Goal: Information Seeking & Learning: Compare options

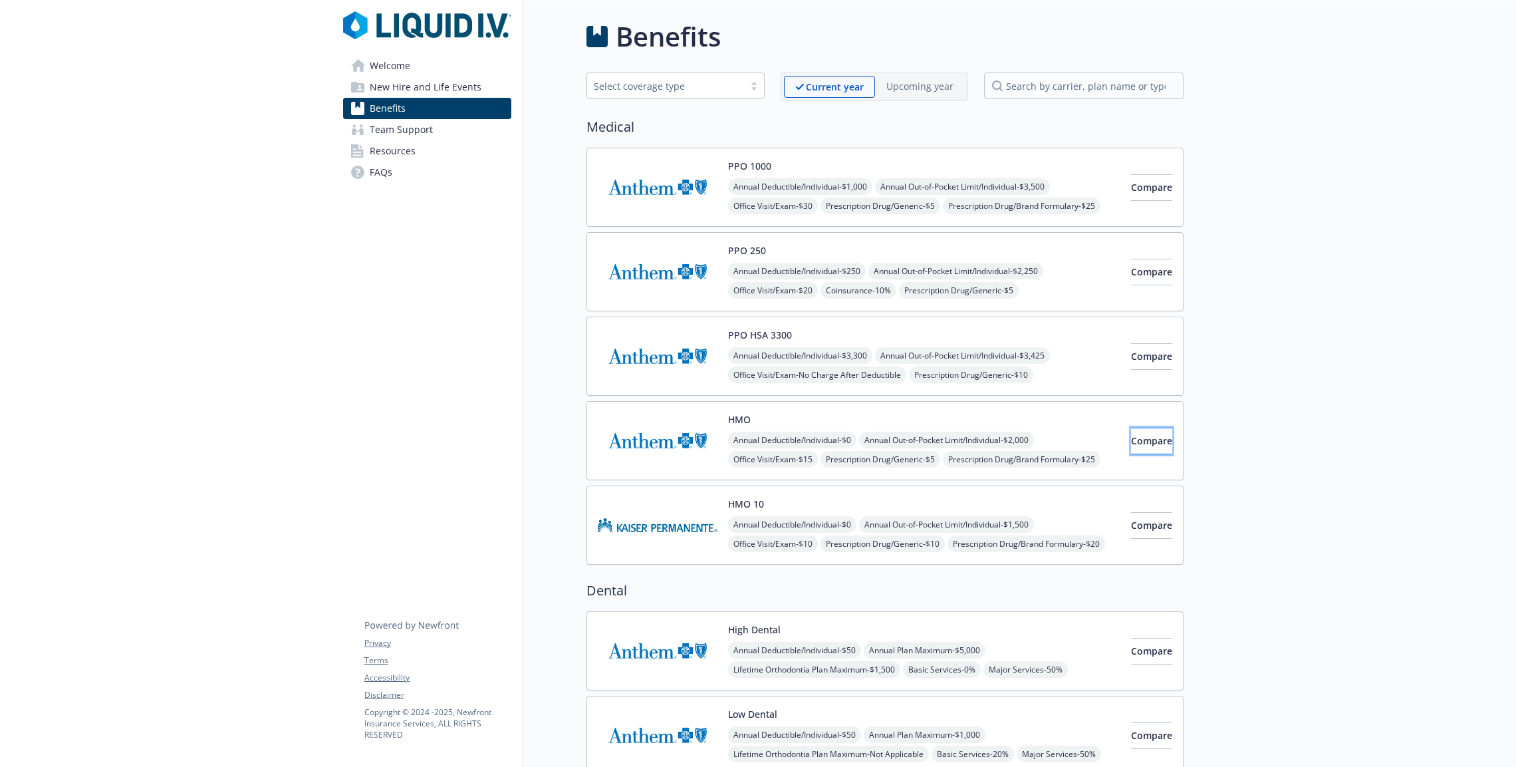
click at [1141, 440] on span "Compare" at bounding box center [1151, 440] width 41 height 13
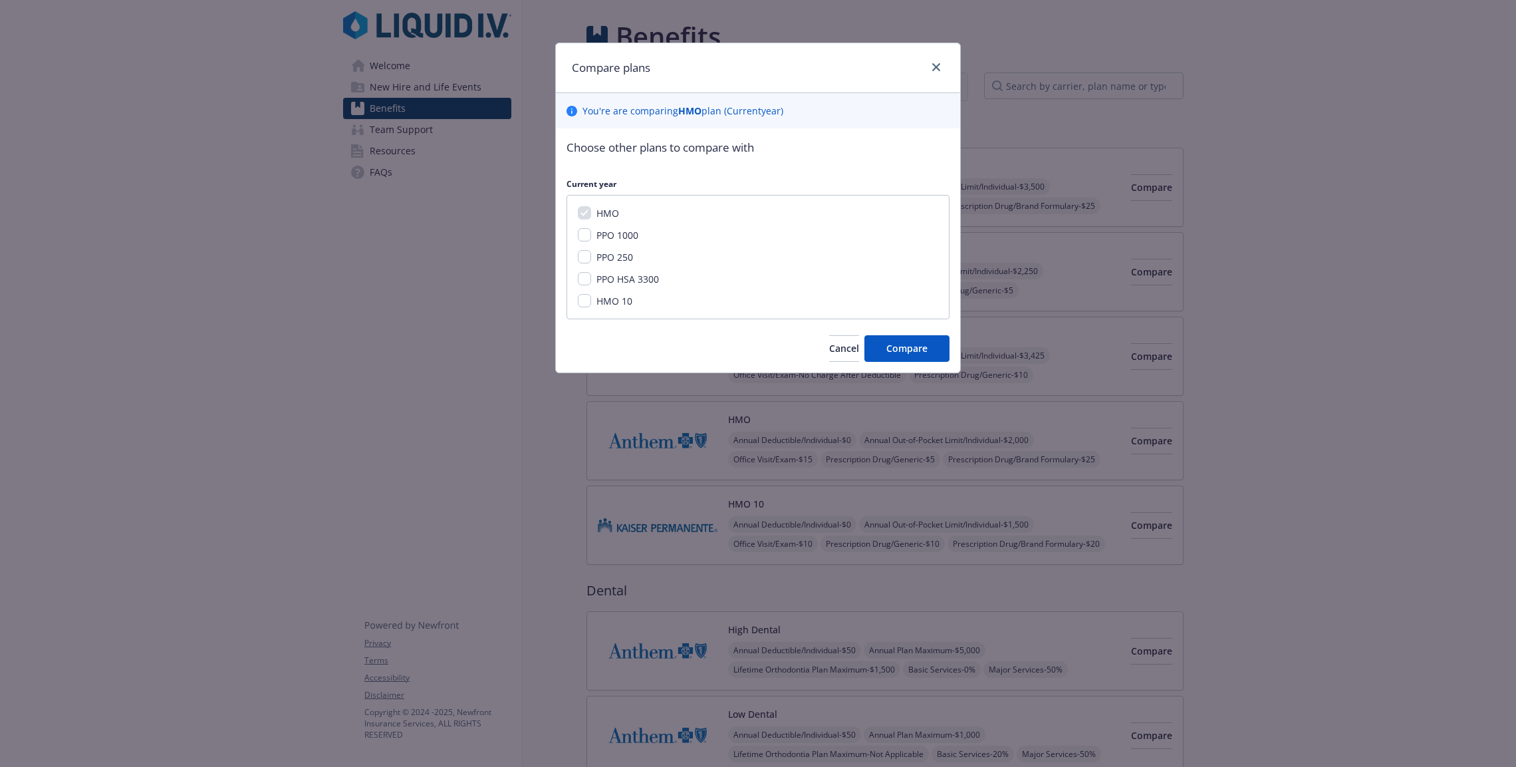
click at [612, 253] on span "PPO 250" at bounding box center [614, 257] width 37 height 13
click at [591, 253] on input "PPO 250" at bounding box center [584, 256] width 13 height 13
checkbox input "true"
click at [604, 207] on span "HMO" at bounding box center [607, 213] width 23 height 13
click at [914, 348] on span "Compare" at bounding box center [906, 348] width 41 height 13
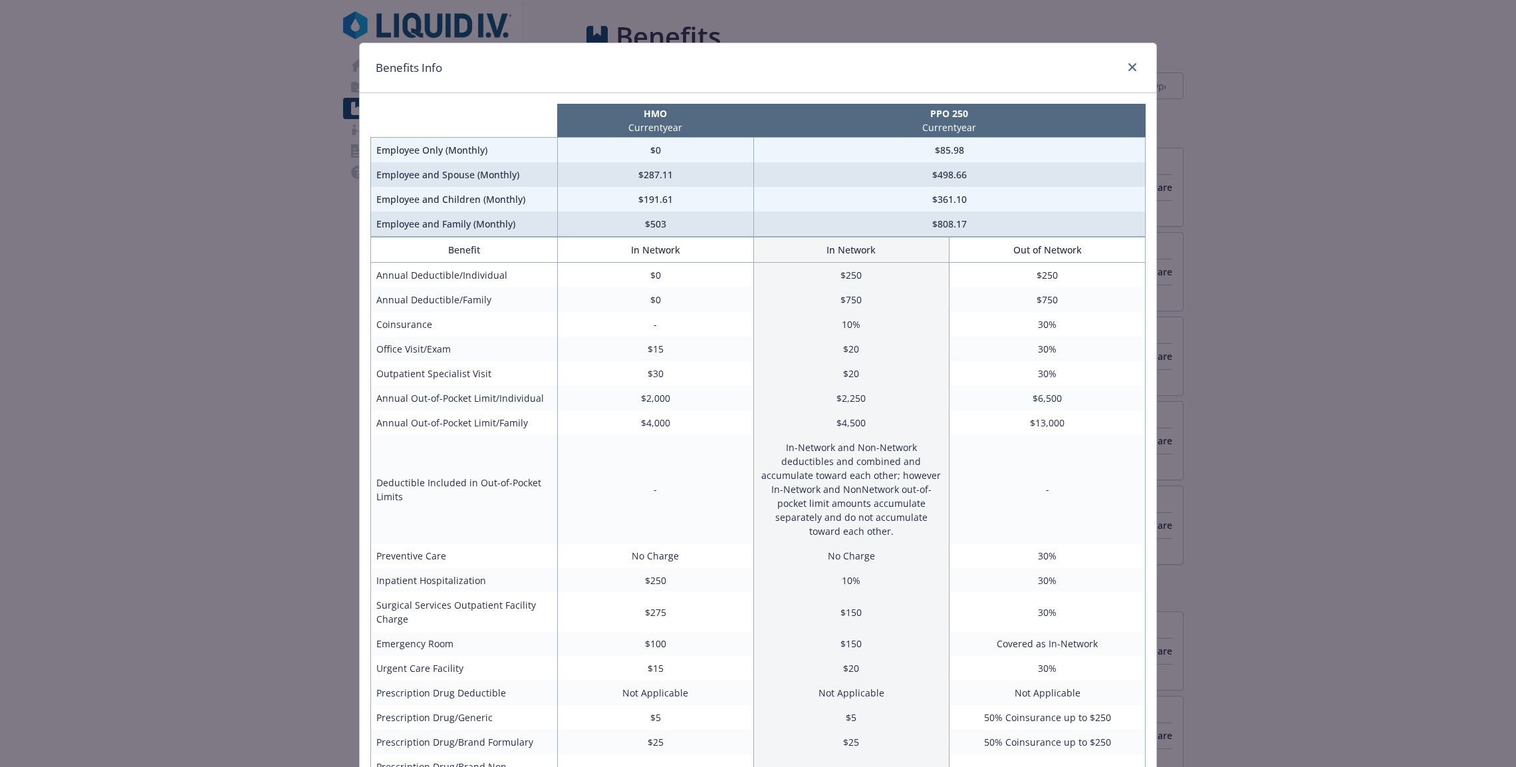
click at [1134, 76] on div "Benefits Info" at bounding box center [758, 68] width 797 height 50
click at [1124, 71] on link "close" at bounding box center [1132, 67] width 16 height 16
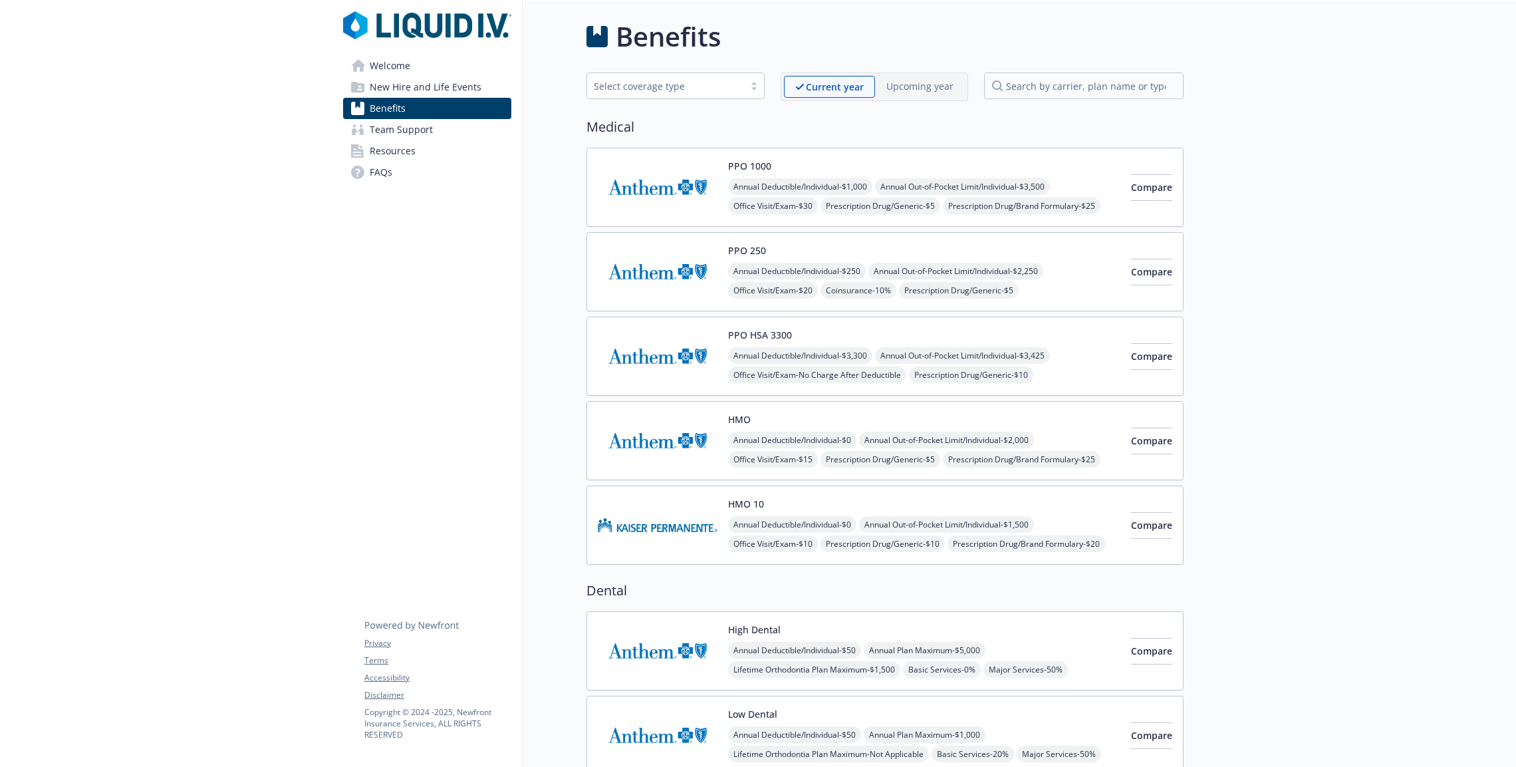
scroll to position [3, 0]
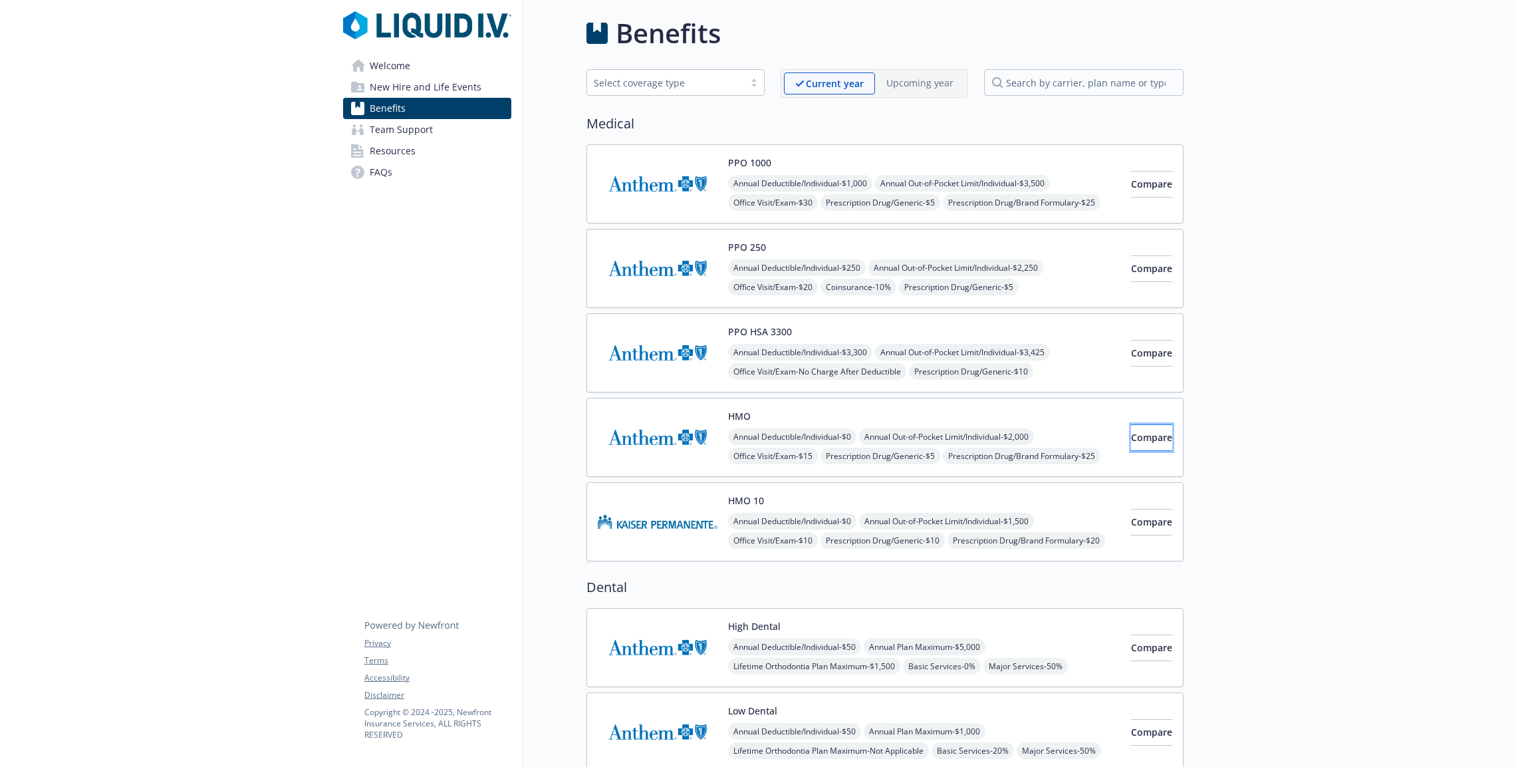
click at [1131, 433] on span "Compare" at bounding box center [1151, 437] width 41 height 13
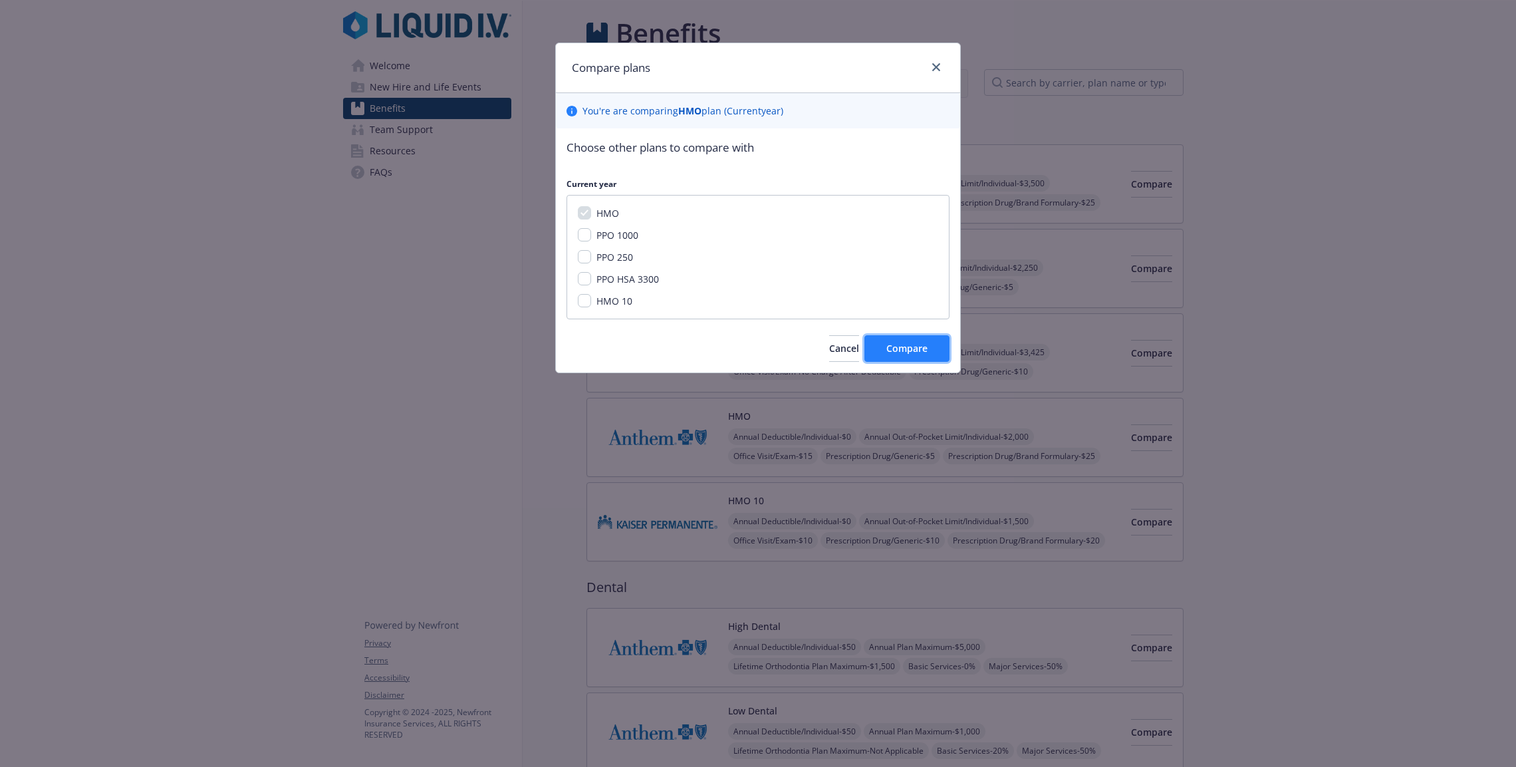
click at [906, 342] on span "Compare" at bounding box center [906, 348] width 41 height 13
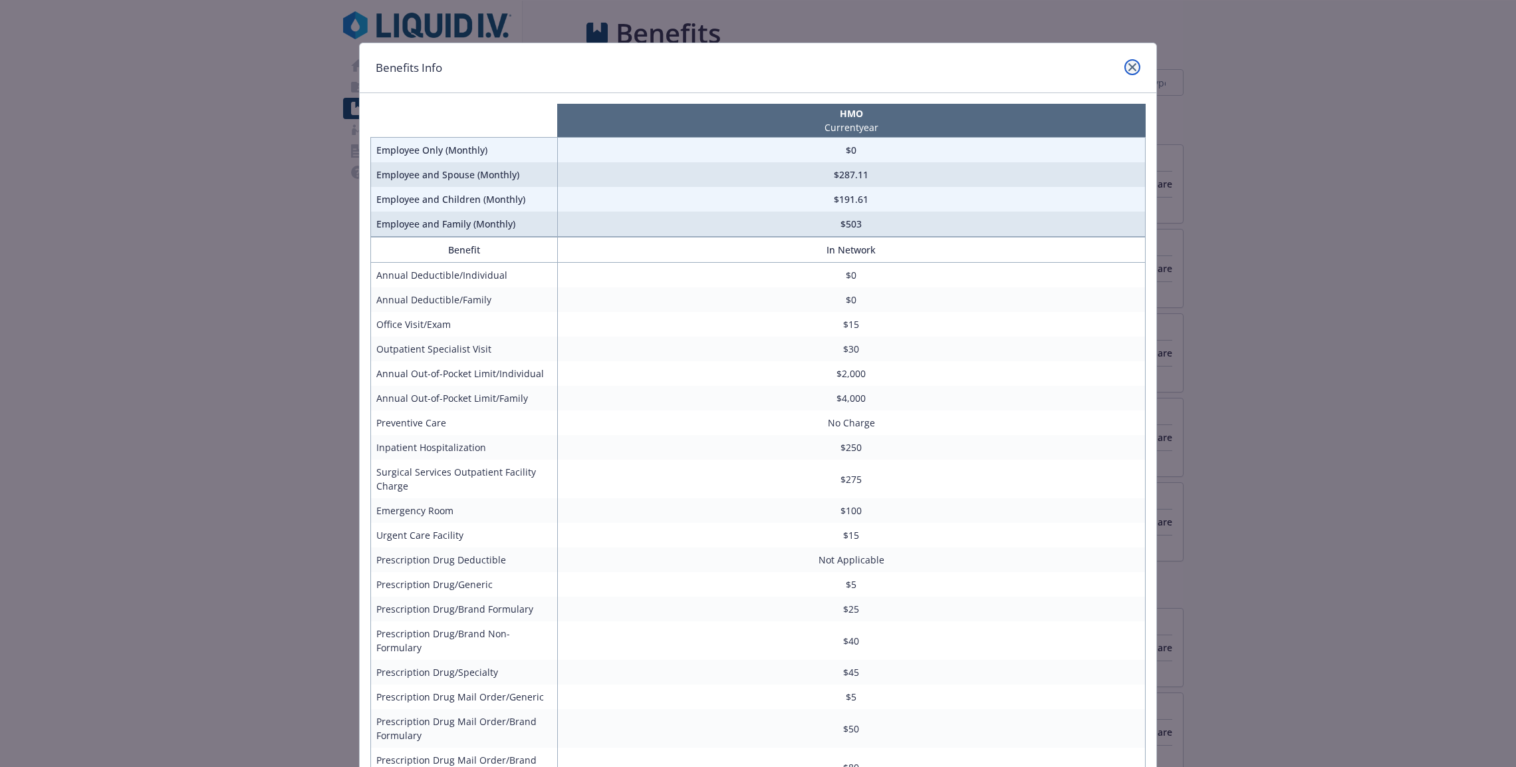
click at [1131, 64] on link "close" at bounding box center [1132, 67] width 16 height 16
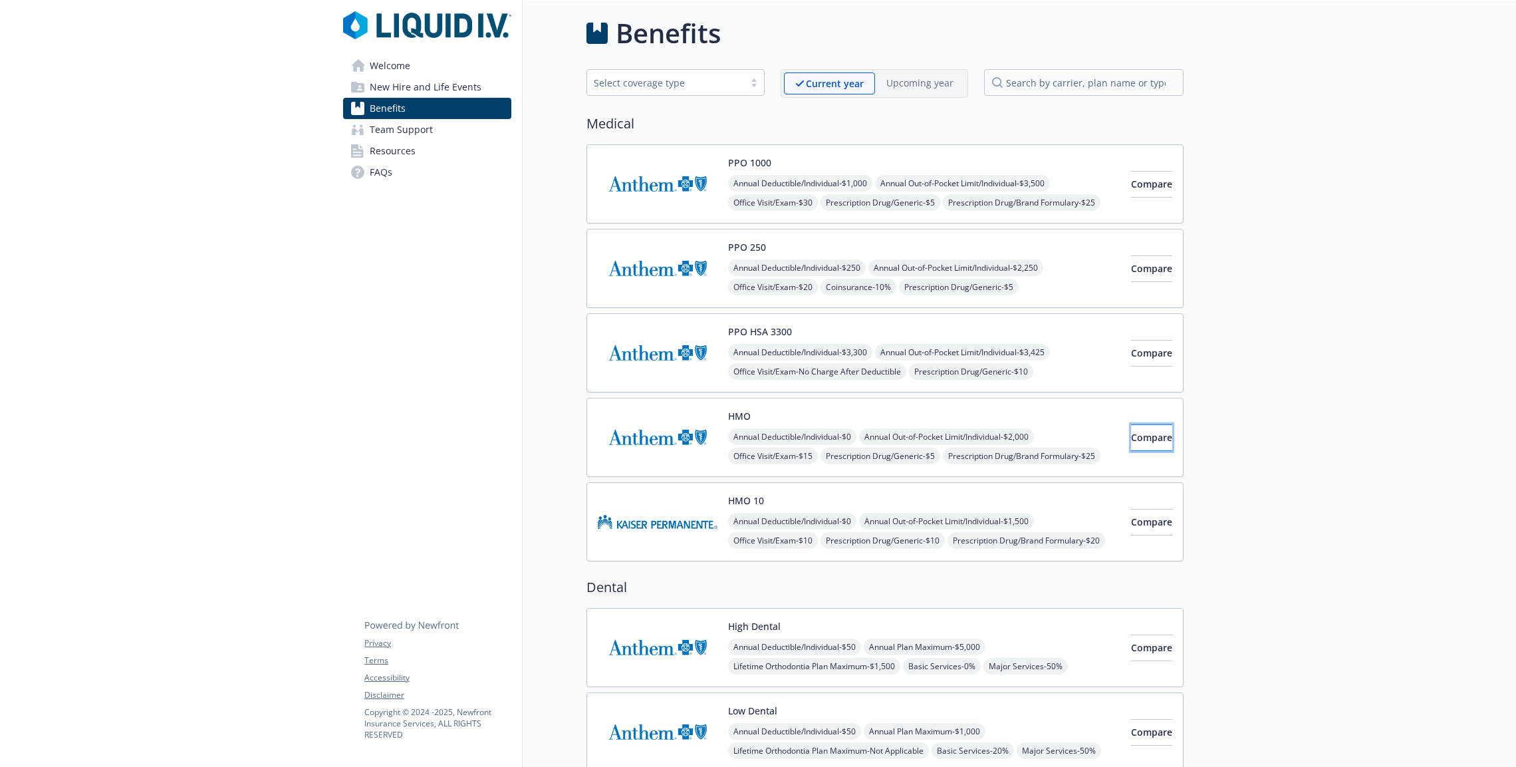
click at [1131, 436] on span "Compare" at bounding box center [1151, 437] width 41 height 13
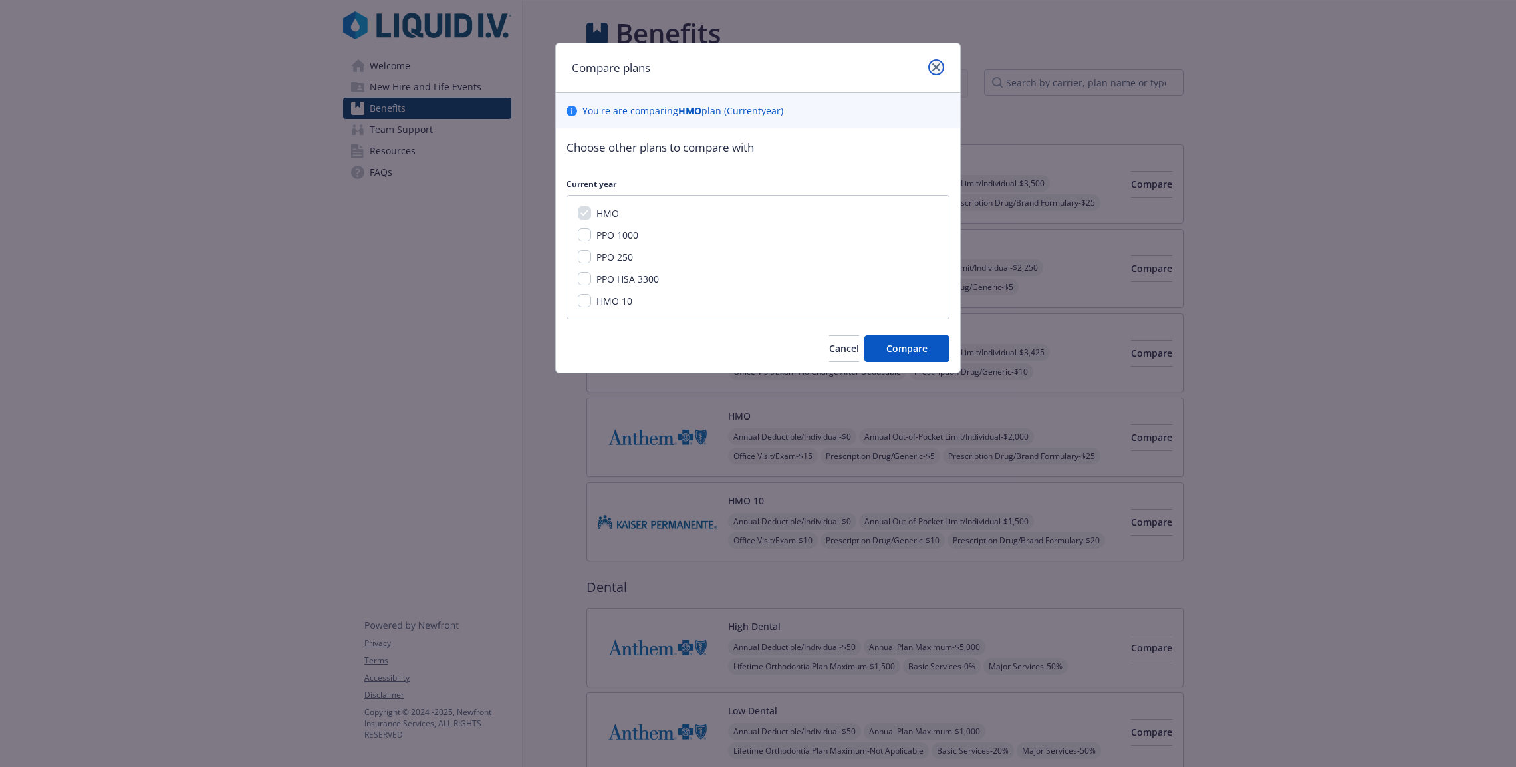
click at [936, 61] on link "close" at bounding box center [936, 67] width 16 height 16
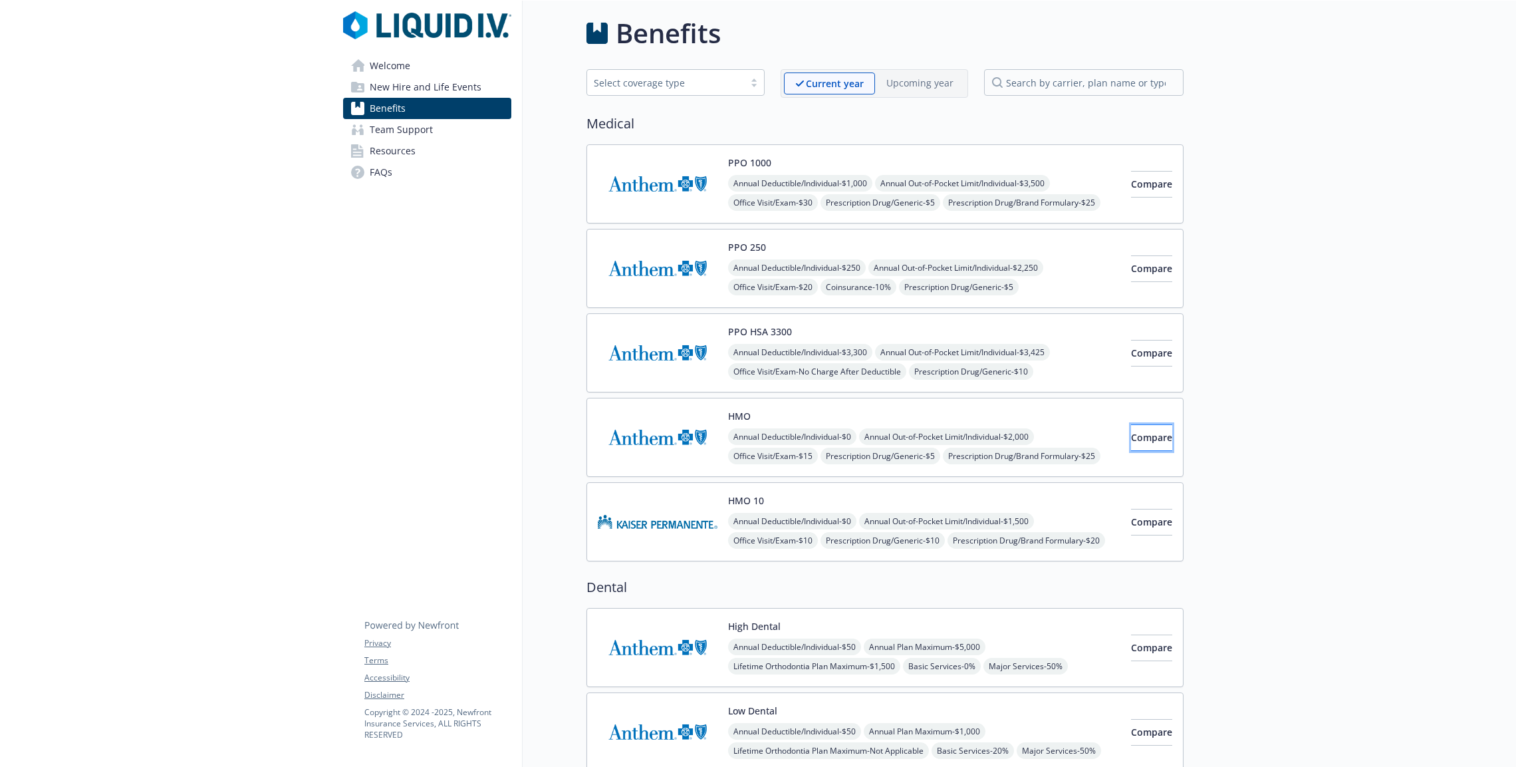
click at [1155, 427] on button "Compare" at bounding box center [1151, 437] width 41 height 27
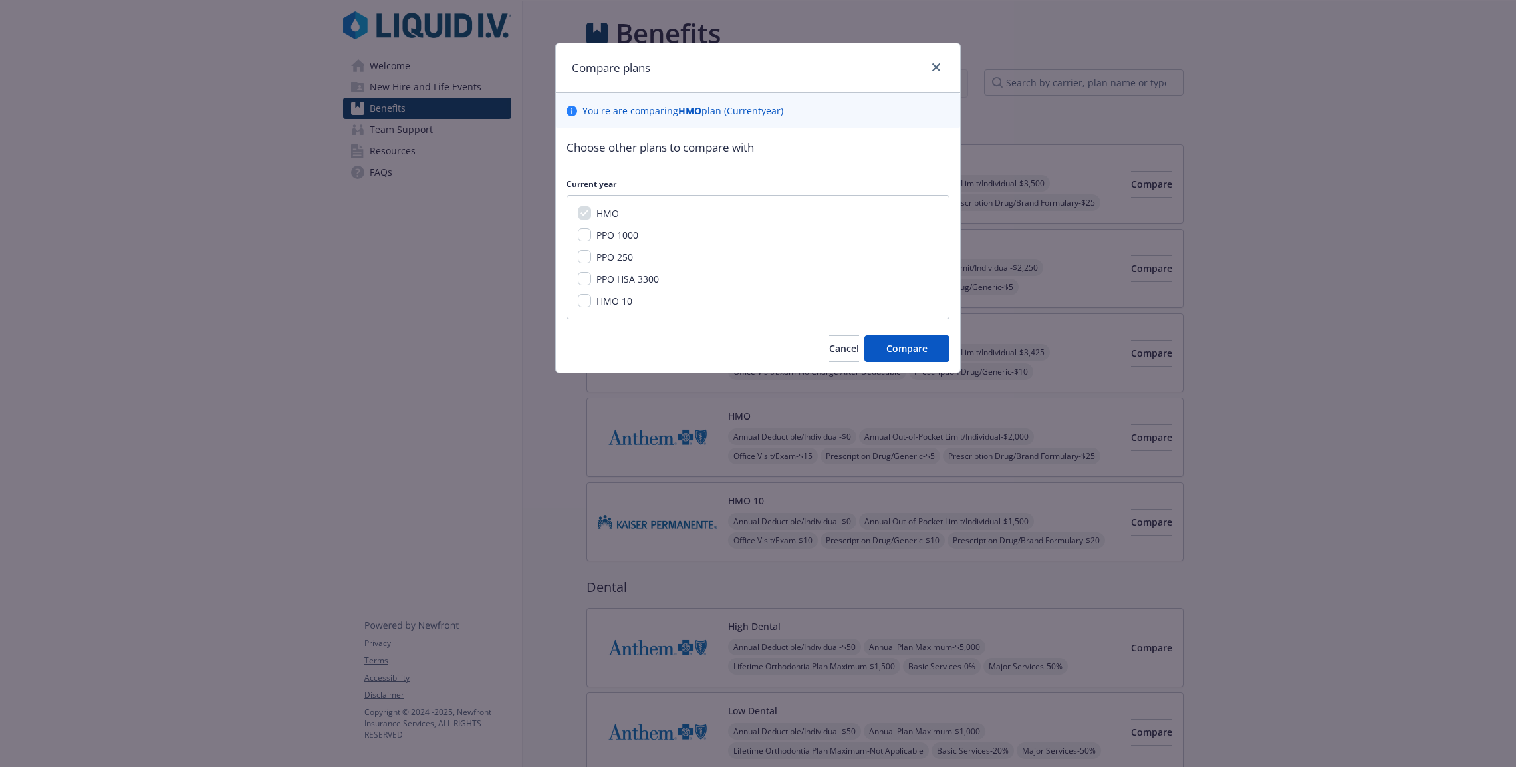
click at [597, 273] on span "PPO HSA 3300" at bounding box center [627, 279] width 63 height 13
click at [591, 273] on input "PPO HSA 3300" at bounding box center [584, 278] width 13 height 13
checkbox input "true"
click at [596, 251] on span "PPO 250" at bounding box center [614, 257] width 37 height 13
click at [591, 250] on input "PPO 250" at bounding box center [584, 256] width 13 height 13
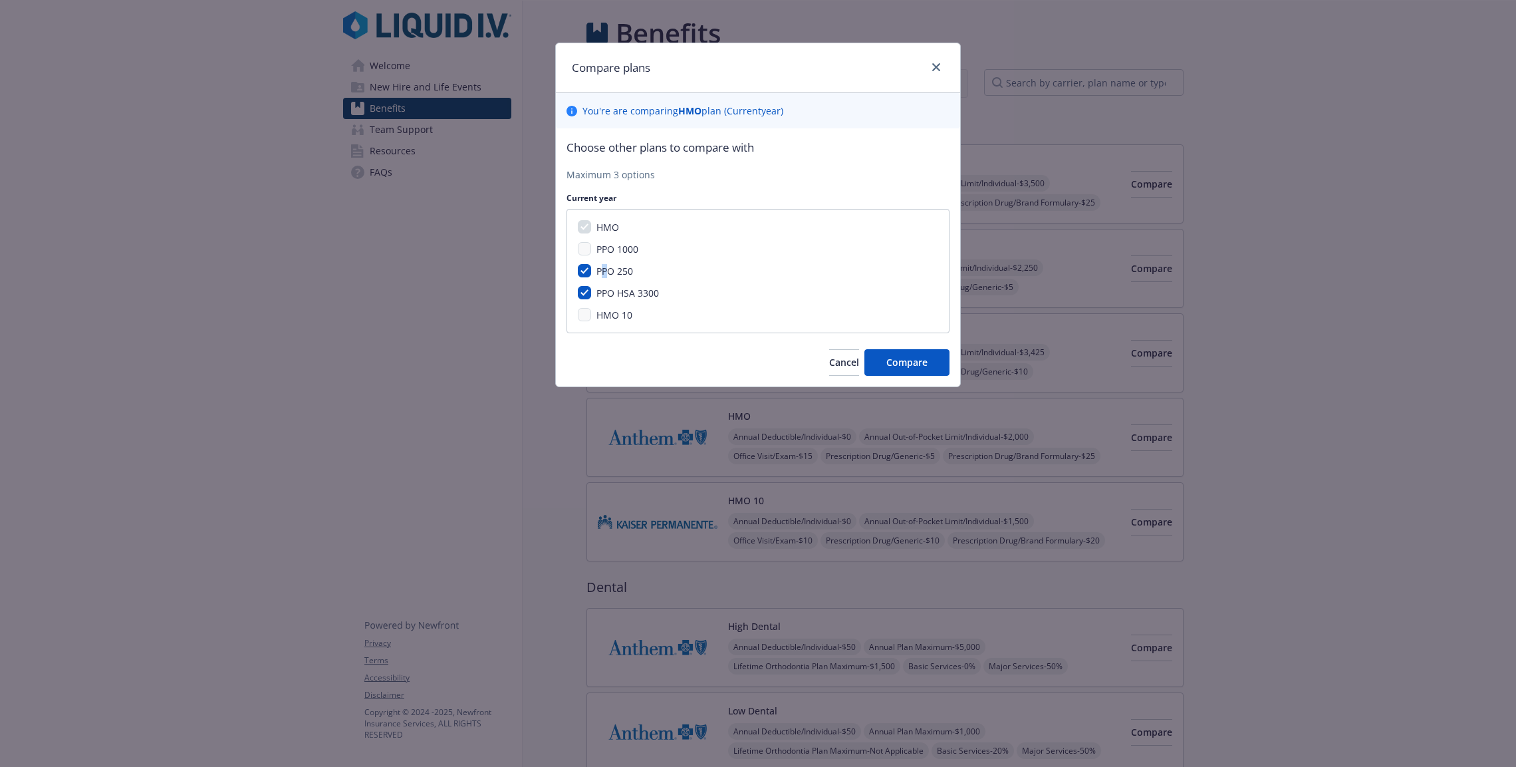
click at [602, 269] on span "PPO 250" at bounding box center [614, 271] width 37 height 13
click at [609, 261] on div "HMO PPO 1000 PPO 250 PPO HSA 3300 HMO 10" at bounding box center [758, 271] width 383 height 124
click at [618, 254] on div "PPO 1000" at bounding box center [616, 249] width 50 height 14
click at [631, 240] on div "HMO PPO 1000 PPO 250 PPO HSA 3300 HMO 10" at bounding box center [758, 271] width 383 height 124
click at [631, 245] on span "PPO 1000" at bounding box center [617, 249] width 42 height 13
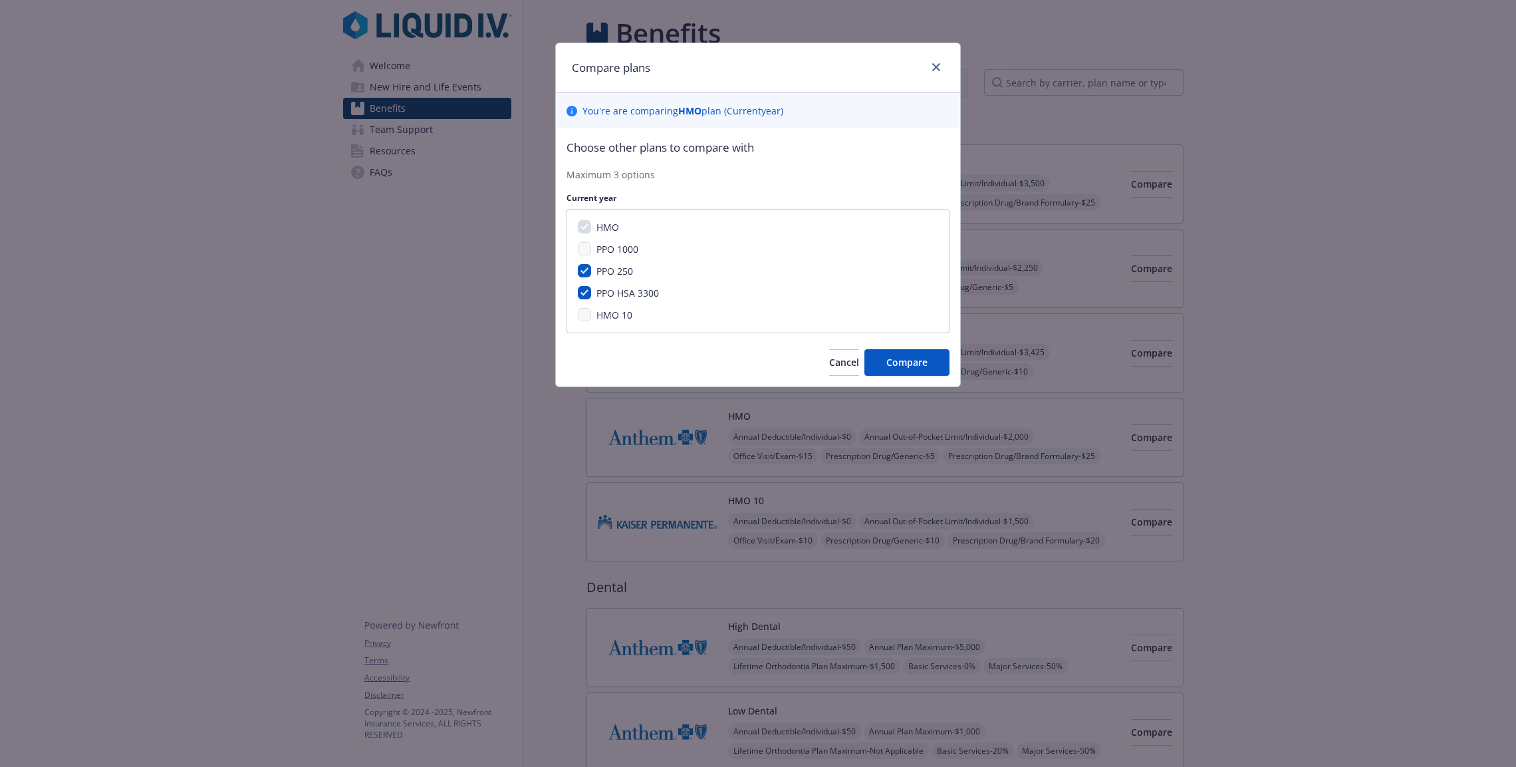
click at [627, 263] on div "HMO PPO 1000 PPO 250 PPO HSA 3300 HMO 10" at bounding box center [758, 271] width 383 height 124
click at [628, 268] on span "PPO 250" at bounding box center [614, 271] width 37 height 13
click at [591, 268] on input "PPO 250" at bounding box center [584, 270] width 13 height 13
checkbox input "false"
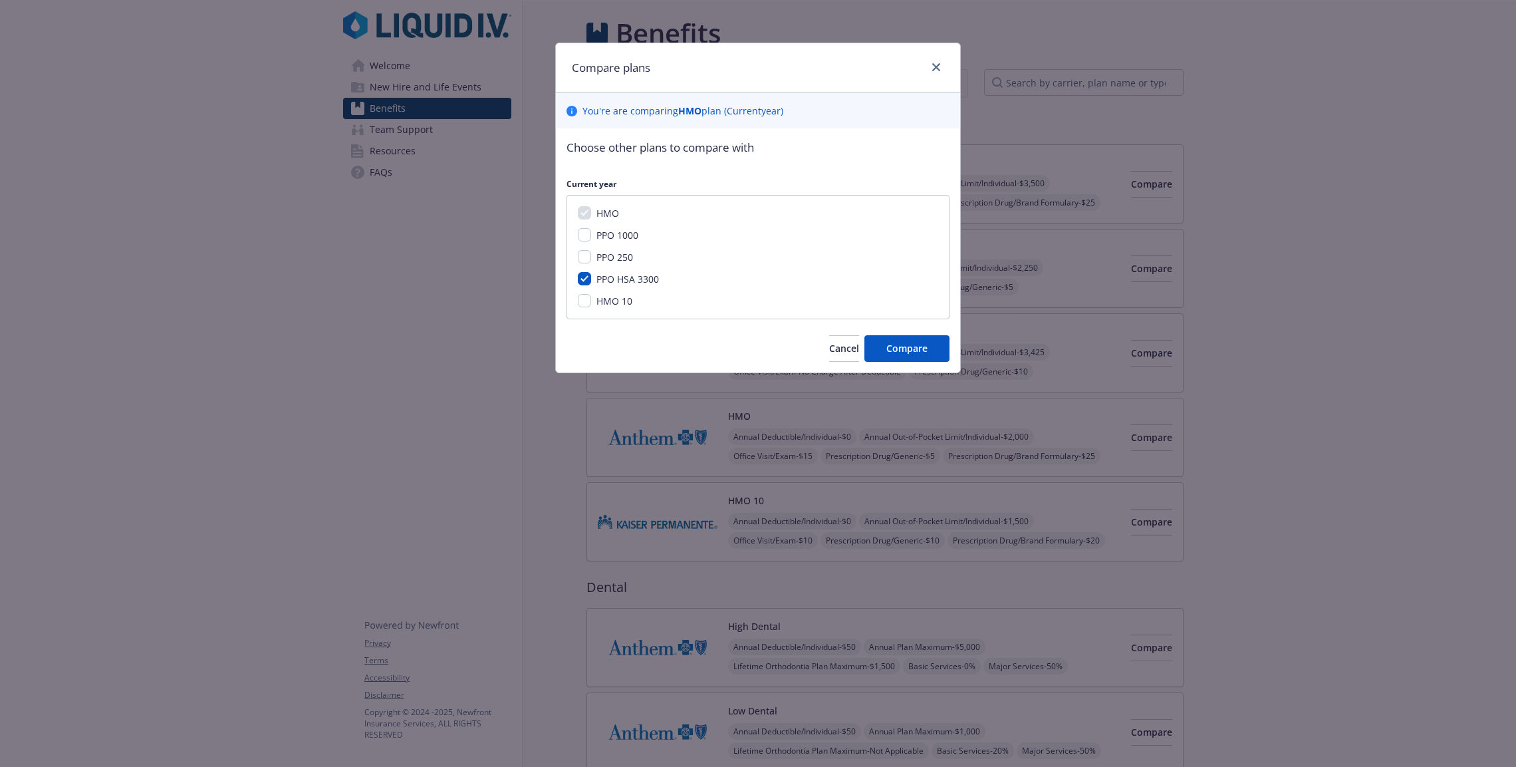
click at [628, 235] on span "PPO 1000" at bounding box center [617, 235] width 42 height 13
click at [591, 235] on input "PPO 1000" at bounding box center [584, 234] width 13 height 13
checkbox input "true"
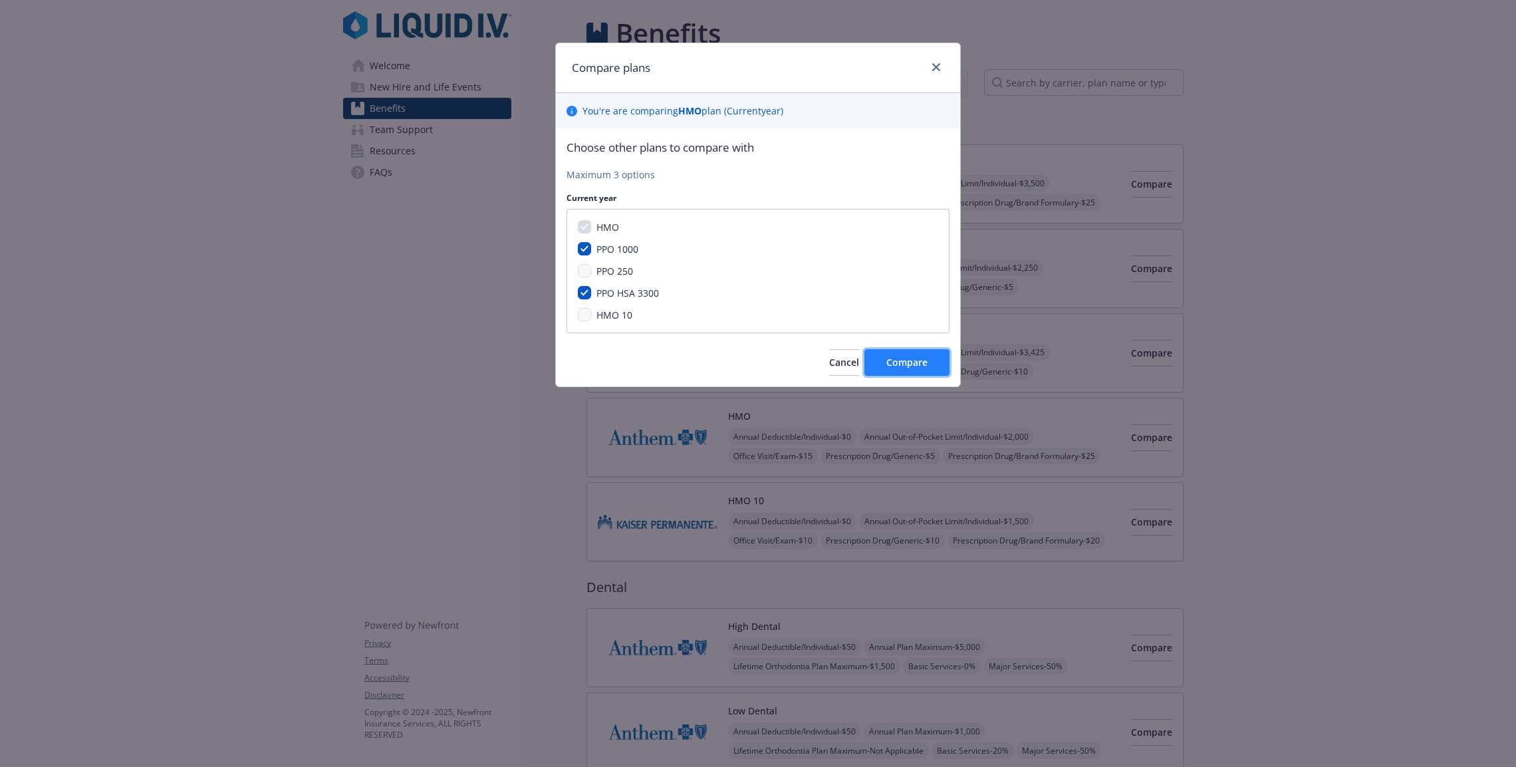
click at [897, 356] on span "Compare" at bounding box center [906, 362] width 41 height 13
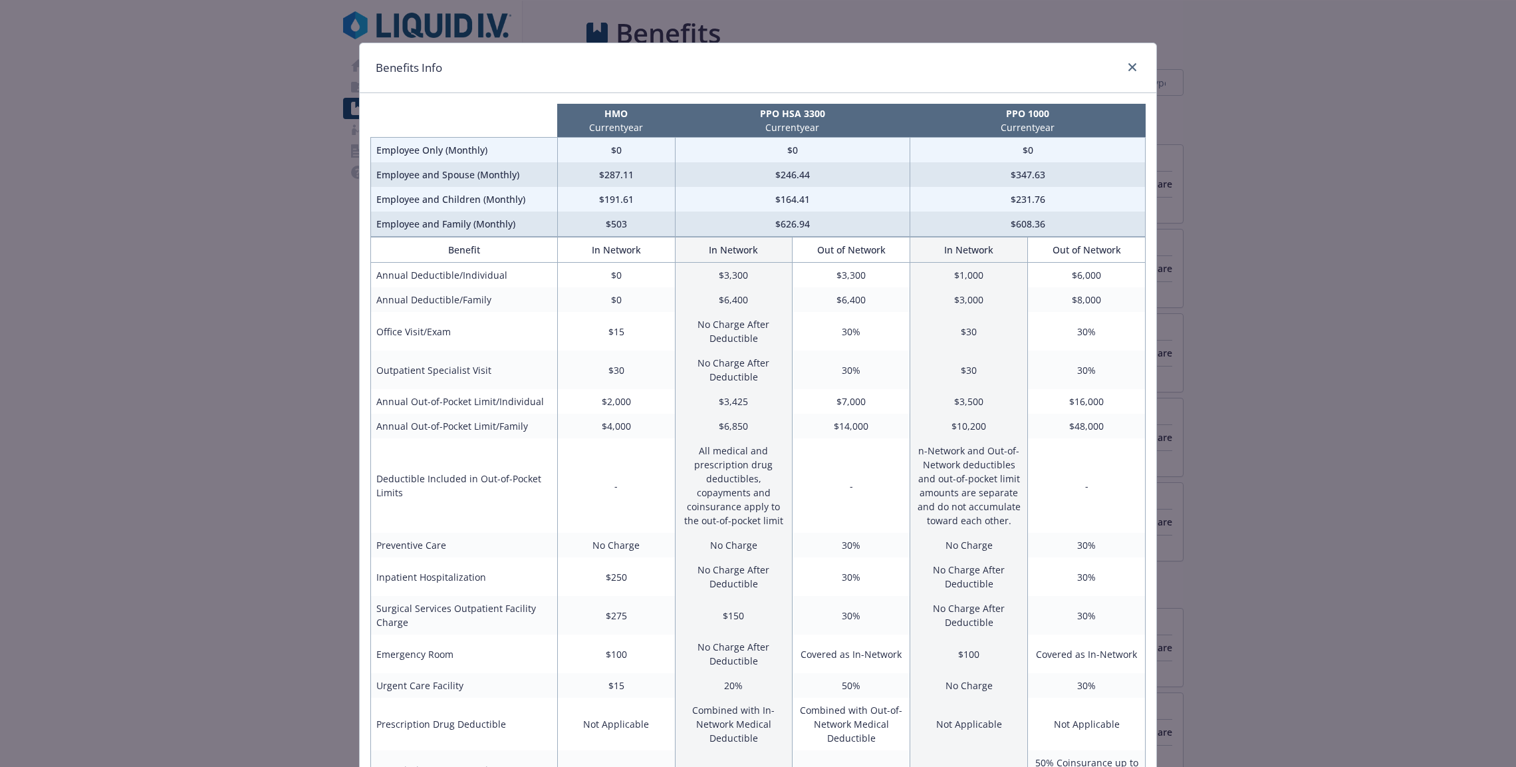
click at [527, 248] on th "Benefit" at bounding box center [464, 249] width 187 height 25
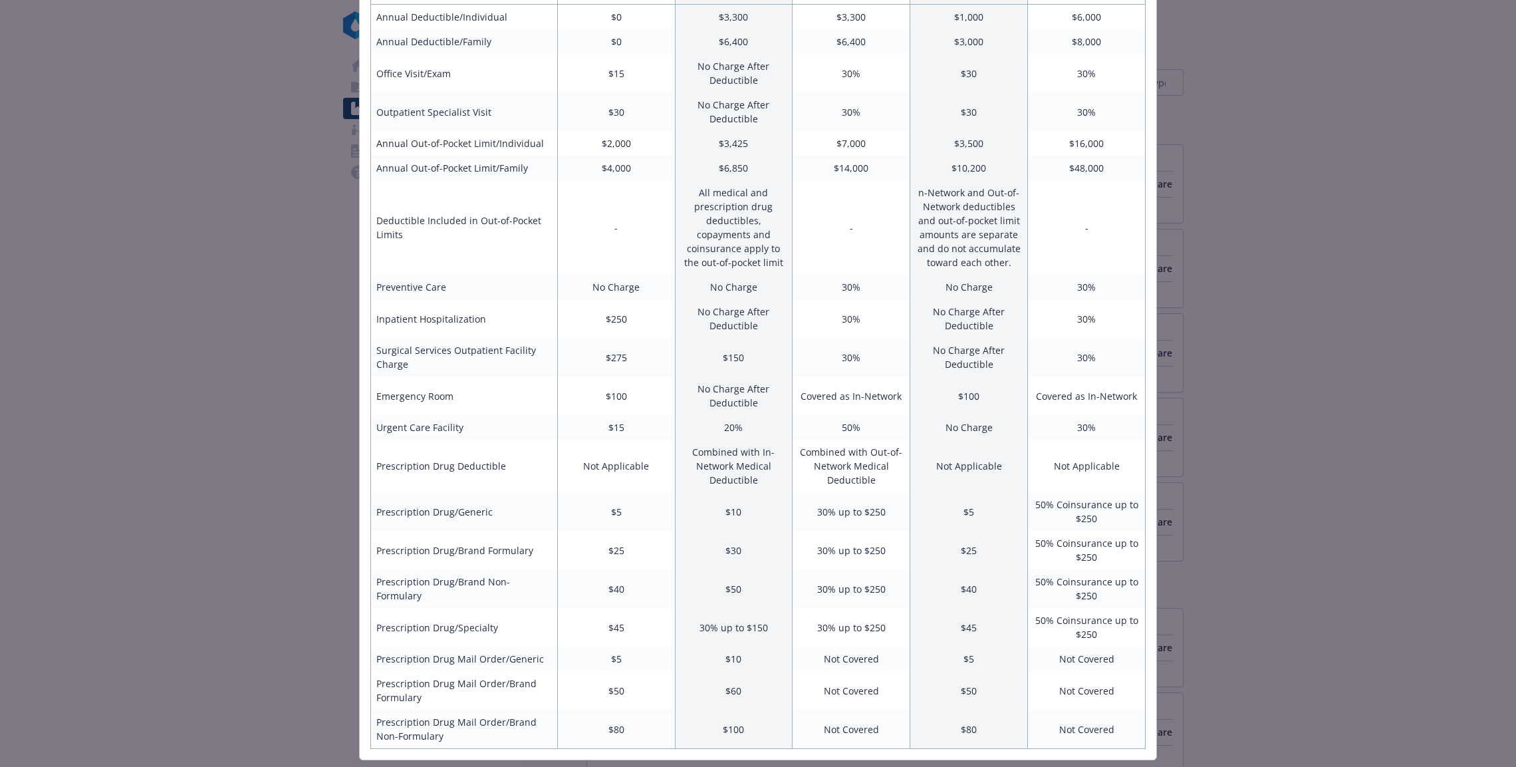
scroll to position [0, 0]
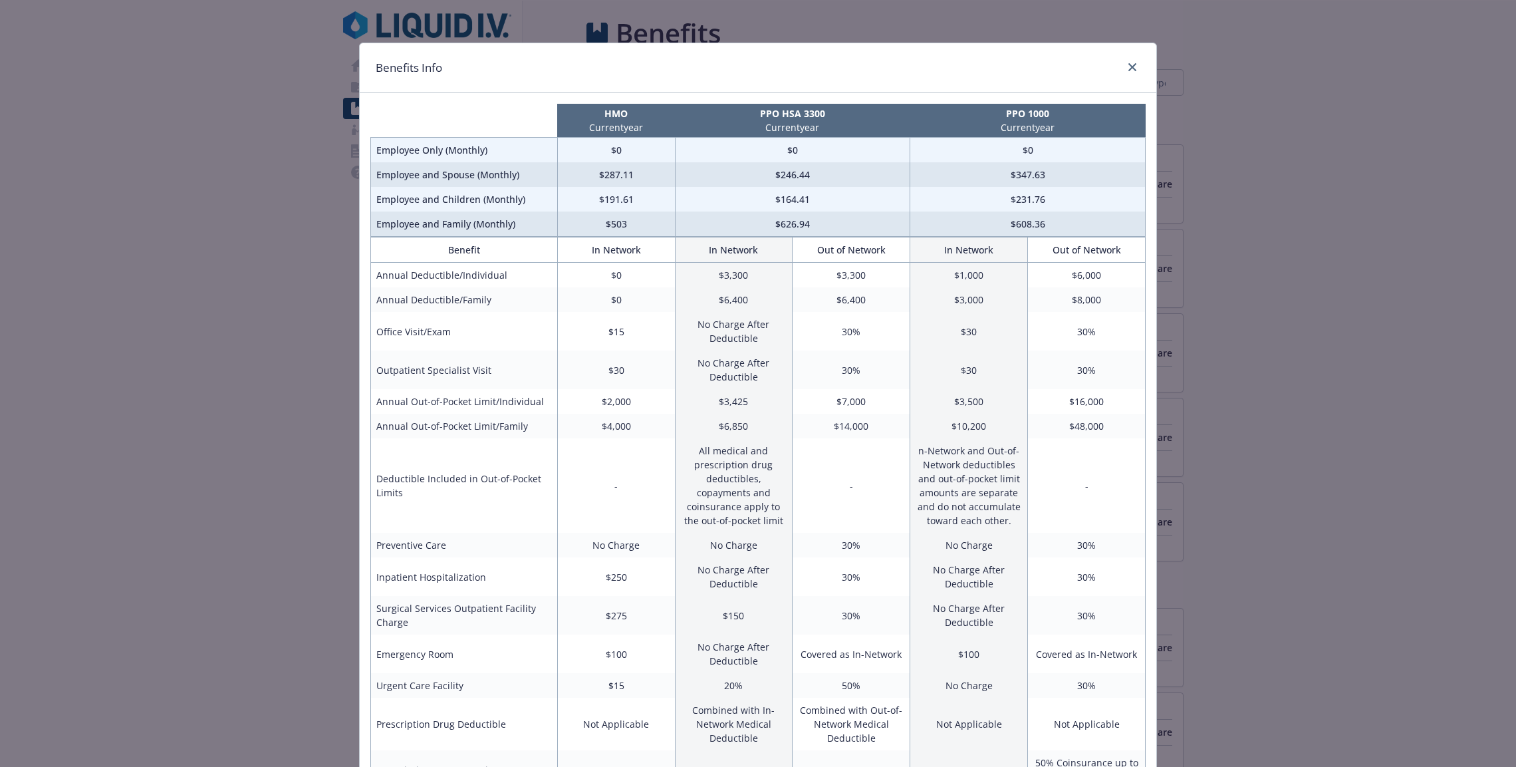
click at [1119, 65] on div "compare plan details" at bounding box center [1129, 67] width 21 height 17
click at [1128, 65] on icon "close" at bounding box center [1132, 67] width 8 height 8
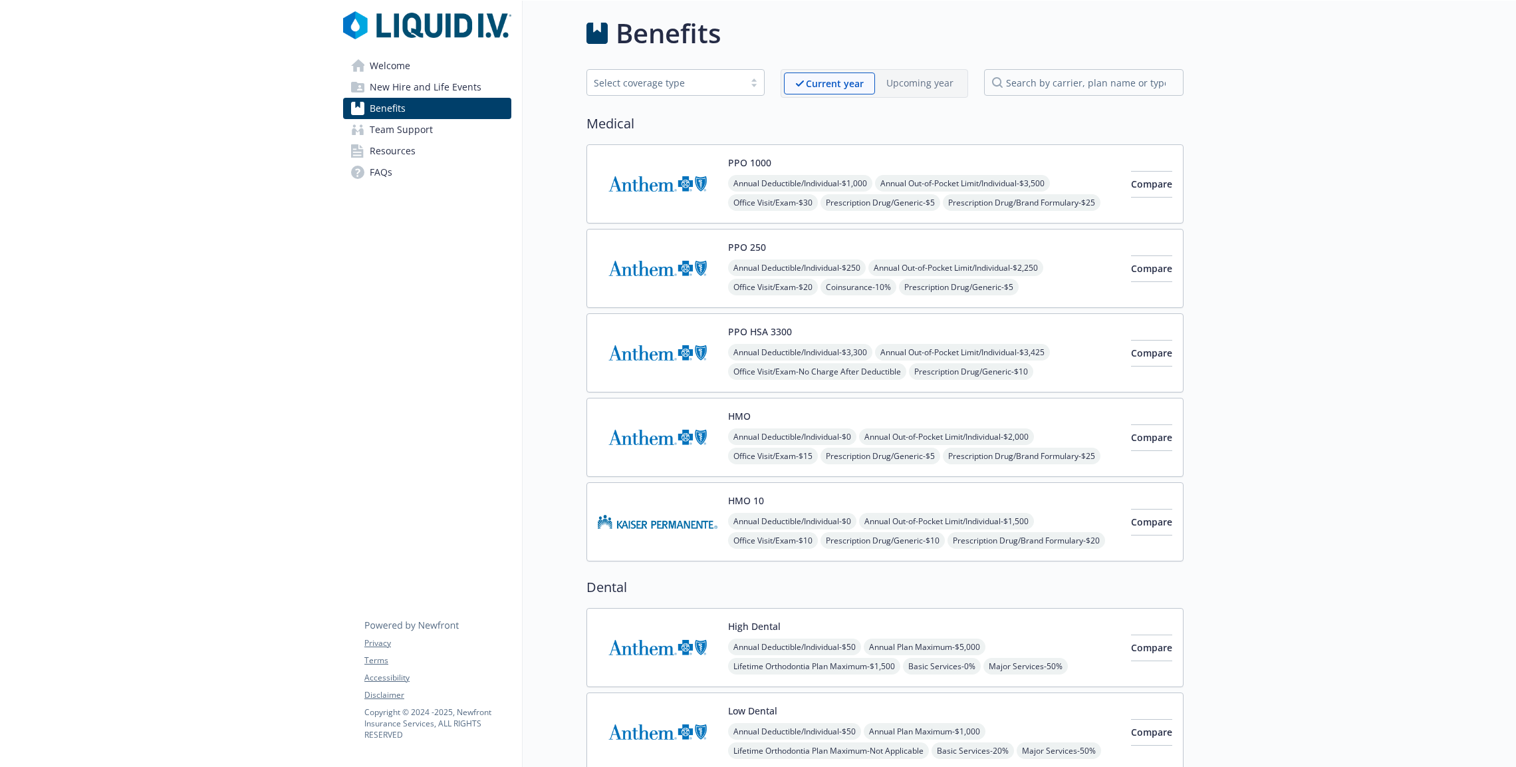
scroll to position [7, 0]
